Goal: Book appointment/travel/reservation

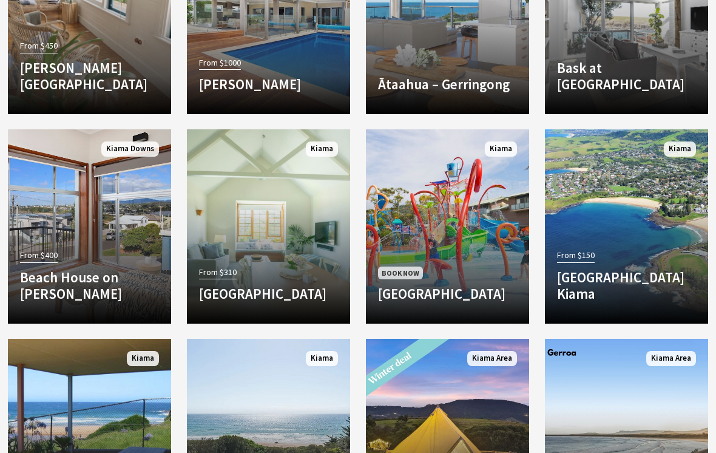
scroll to position [1834, 0]
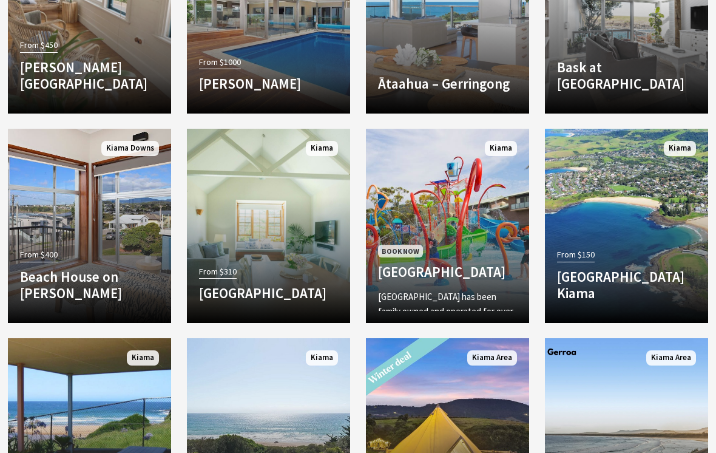
click at [459, 253] on div "Book Now [GEOGRAPHIC_DATA] [GEOGRAPHIC_DATA] has been family owned and operated…" at bounding box center [447, 276] width 163 height 69
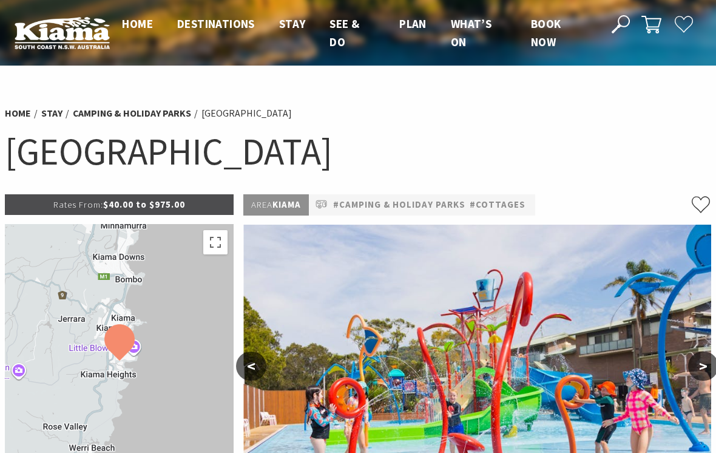
select select "3"
select select "2"
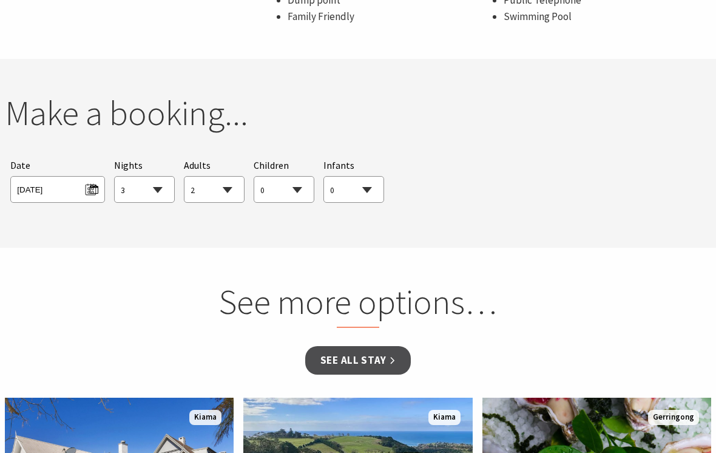
scroll to position [1107, 0]
click at [90, 180] on span "Tue 14/10/2025" at bounding box center [57, 188] width 81 height 16
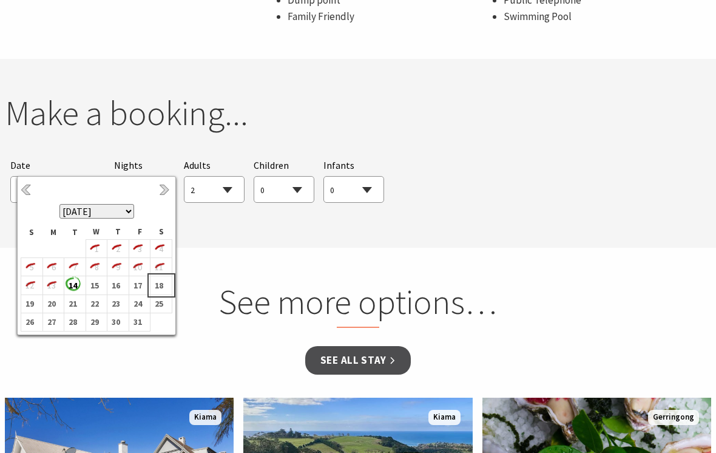
click at [164, 290] on b "18" at bounding box center [159, 285] width 16 height 16
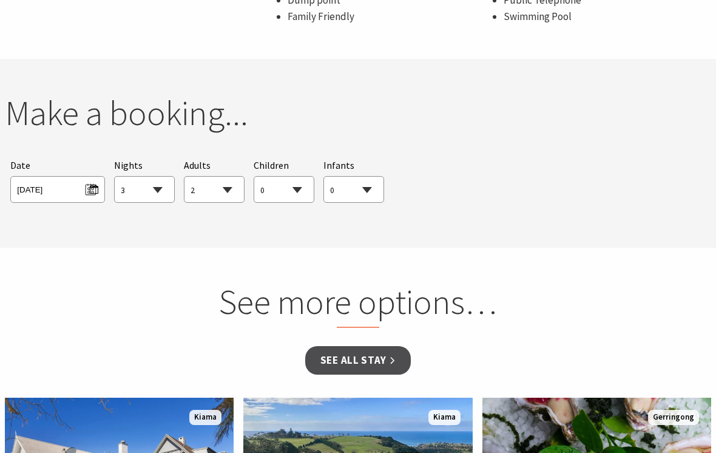
click at [162, 177] on select "1 2 3 4 5 6 7 8 9 10 11 12 13 14 15 16 17 18 19 20 21 22 23 24 25 26 27 28 29 30" at bounding box center [144, 190] width 59 height 27
select select "1"
click at [291, 177] on select "0 1 2 3 4 5 6 7 8 9 10 11 12 13 14 15 16 17 18 19 20 21 22 23 24 25 26 27 28 29…" at bounding box center [283, 190] width 59 height 27
select select "1"
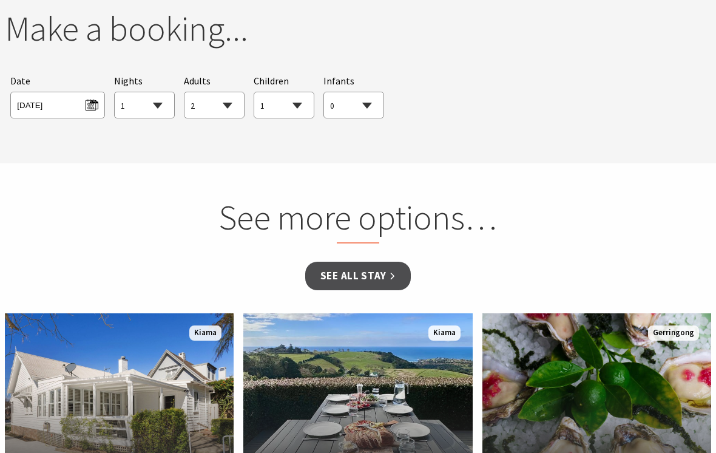
scroll to position [1175, 0]
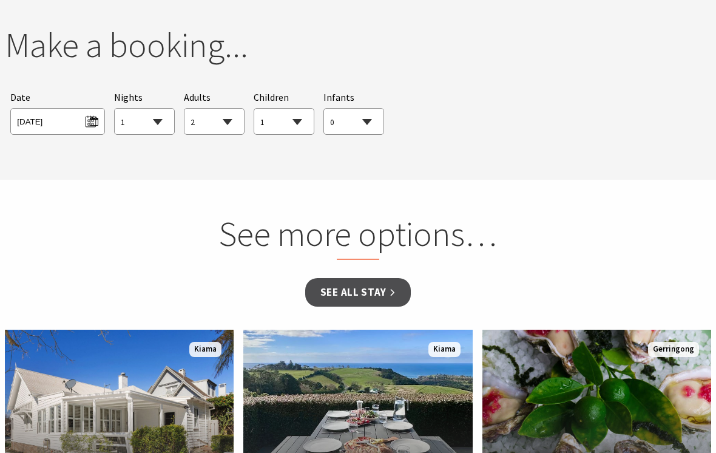
click at [411, 220] on h2 "See more options…" at bounding box center [358, 236] width 455 height 47
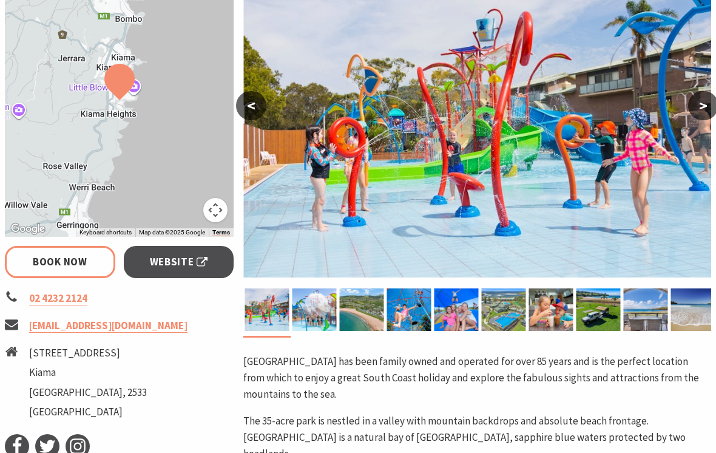
scroll to position [258, 0]
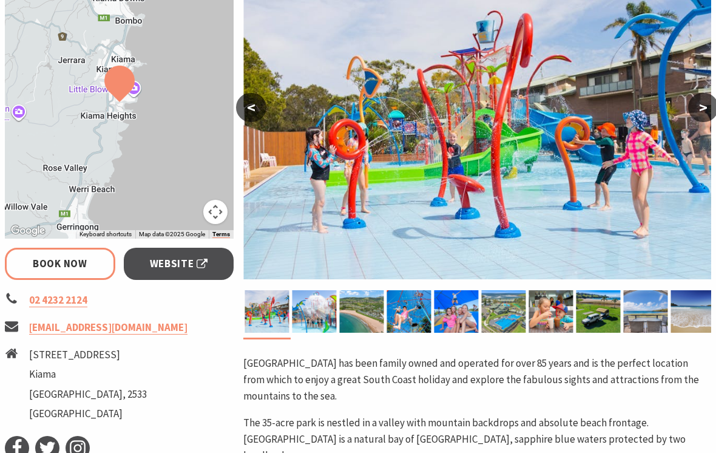
click at [202, 259] on span "Website" at bounding box center [179, 264] width 58 height 16
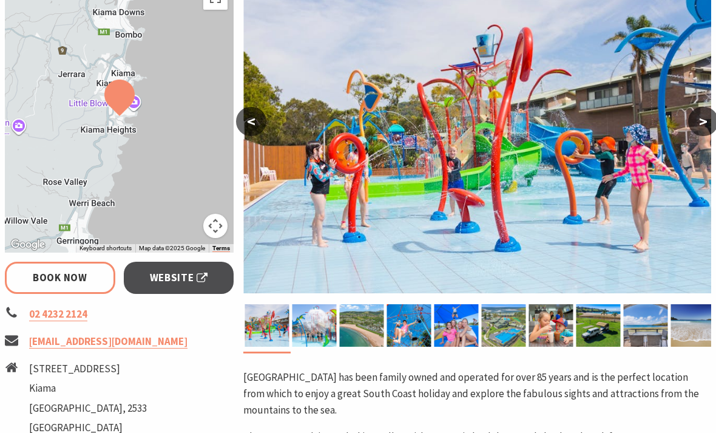
select select "1"
